Goal: Check status: Check status

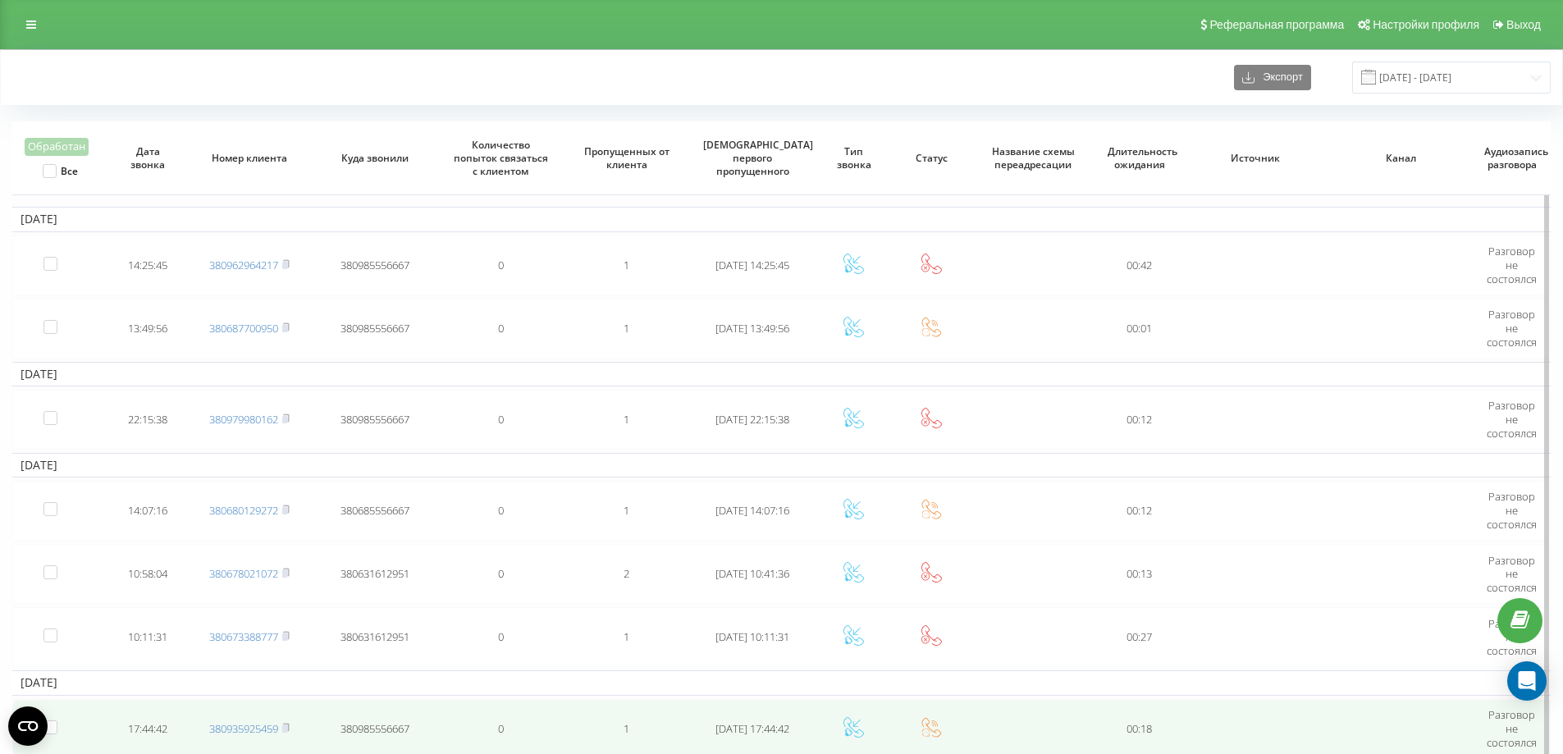
click at [1442, 725] on td at bounding box center [1400, 729] width 145 height 60
